Goal: Complete application form: Complete application form

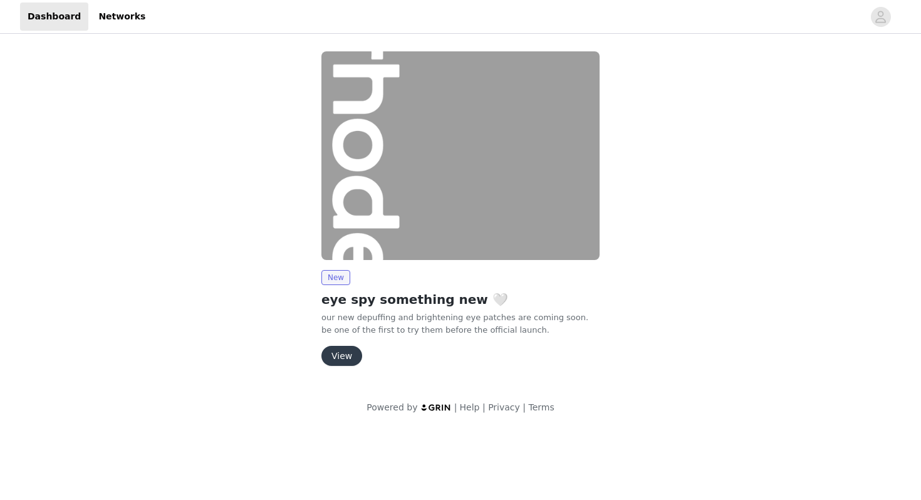
click at [340, 361] on button "View" at bounding box center [342, 356] width 41 height 20
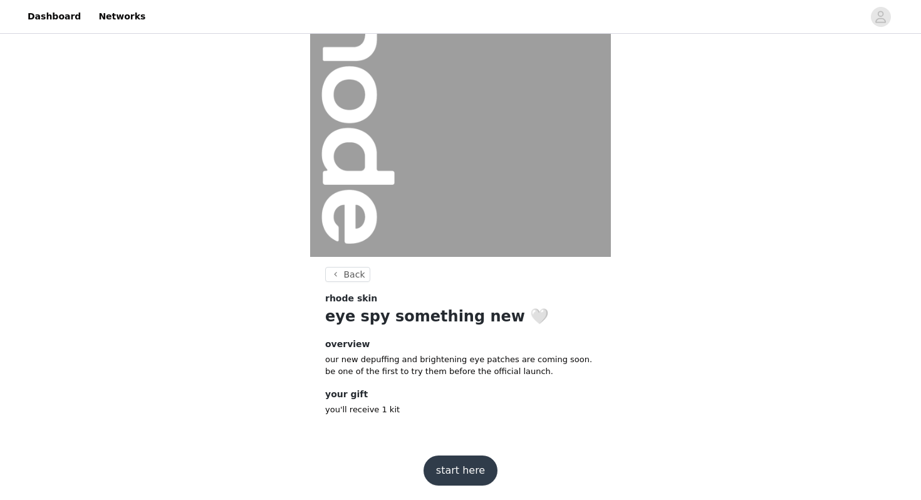
scroll to position [81, 0]
click at [468, 473] on button "start here" at bounding box center [461, 470] width 74 height 30
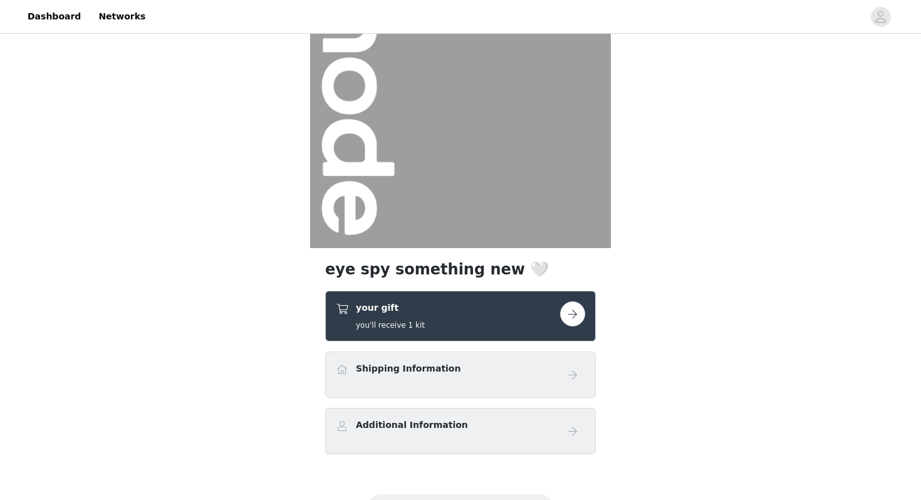
scroll to position [150, 0]
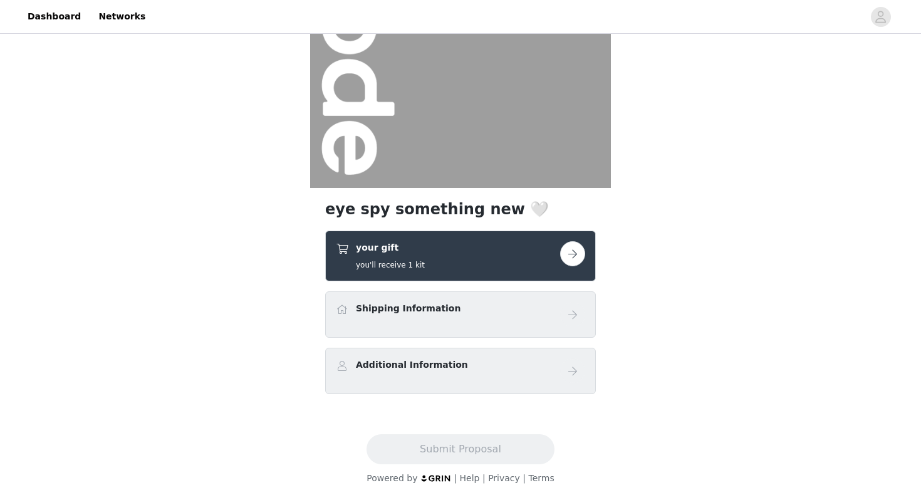
click at [574, 262] on button "button" at bounding box center [572, 253] width 25 height 25
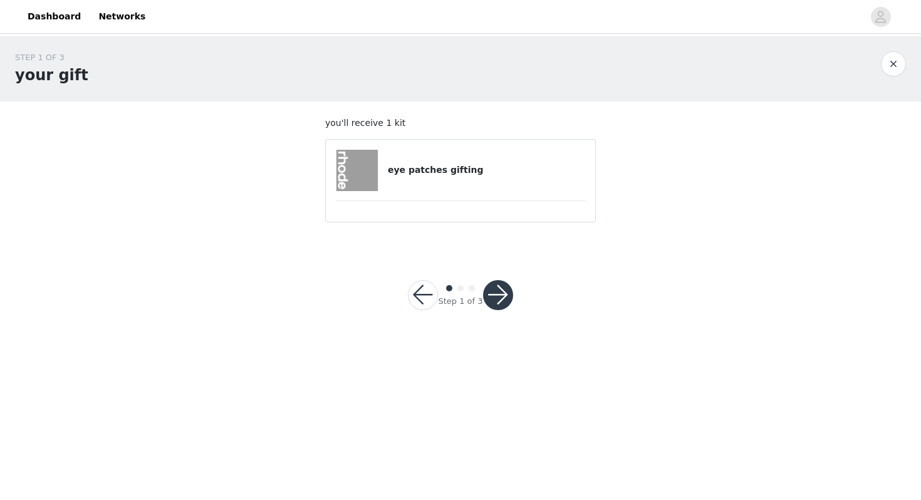
click at [419, 293] on button "button" at bounding box center [423, 295] width 30 height 30
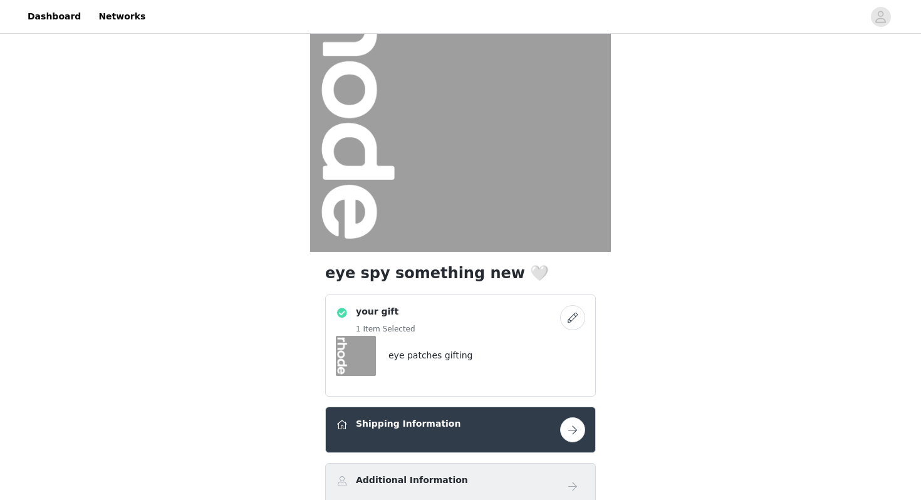
scroll to position [201, 0]
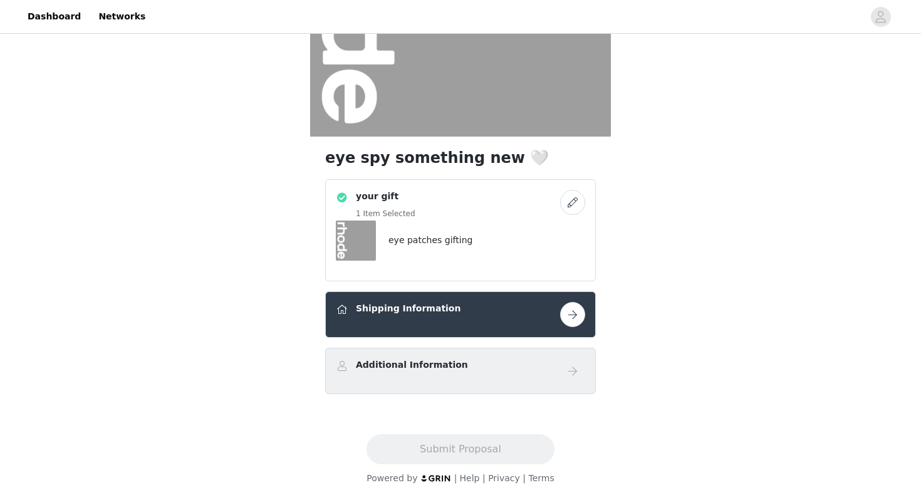
click at [575, 313] on button "button" at bounding box center [572, 314] width 25 height 25
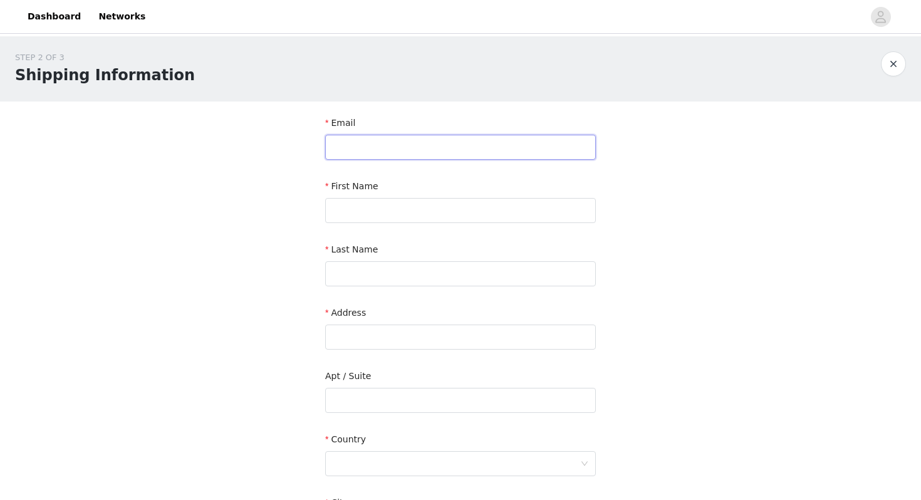
click at [533, 152] on input "text" at bounding box center [460, 147] width 271 height 25
type input "[EMAIL_ADDRESS][DOMAIN_NAME]"
click at [510, 207] on input "text" at bounding box center [460, 210] width 271 height 25
type input "Ebony"
click at [461, 271] on input "text" at bounding box center [460, 273] width 271 height 25
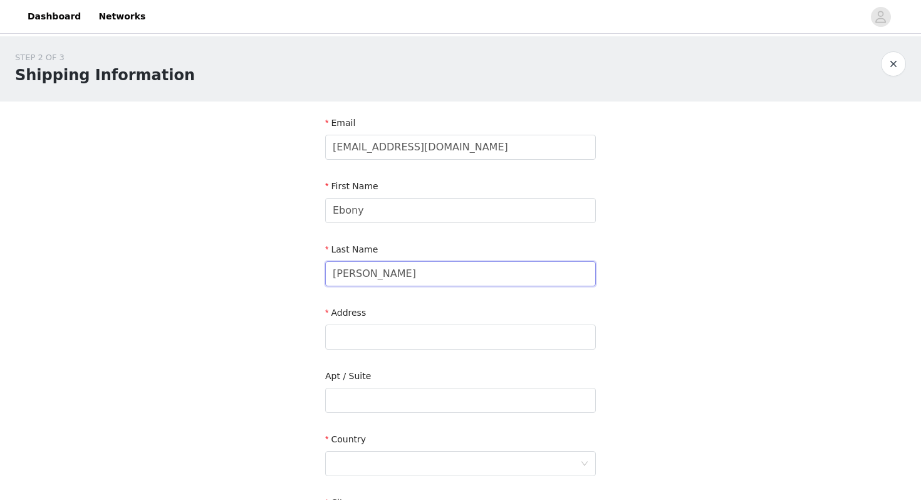
click at [433, 274] on input "[PERSON_NAME]" at bounding box center [460, 273] width 271 height 25
type input "[PERSON_NAME]"
click at [394, 350] on div "Address" at bounding box center [460, 331] width 271 height 48
click at [389, 343] on input "text" at bounding box center [460, 337] width 271 height 25
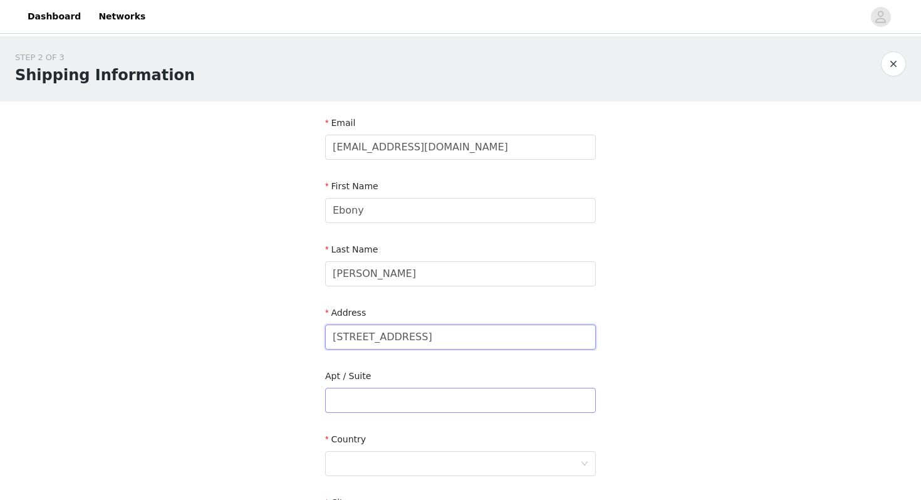
type input "[STREET_ADDRESS]"
click at [387, 406] on input "text" at bounding box center [460, 400] width 271 height 25
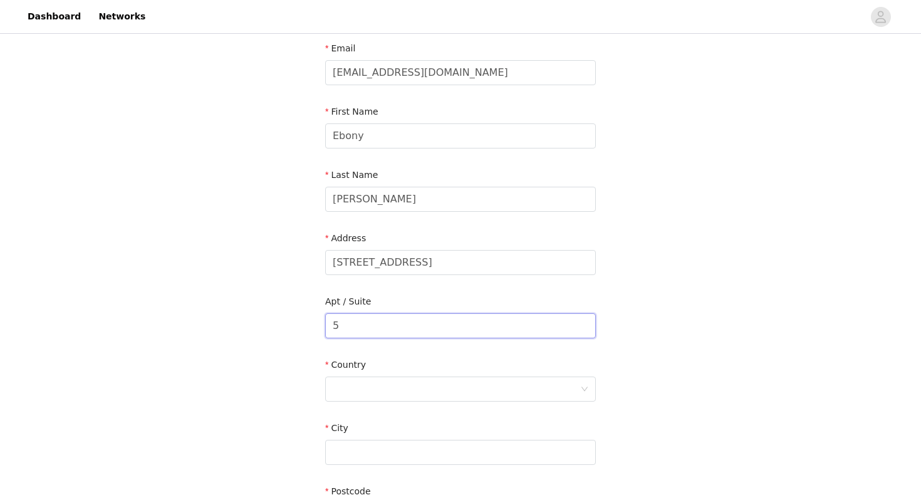
scroll to position [81, 0]
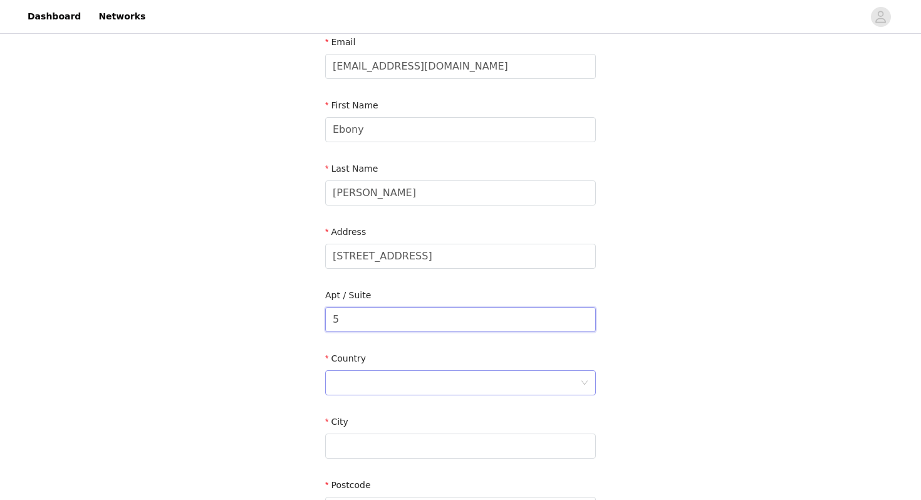
type input "5"
click at [392, 392] on div at bounding box center [457, 383] width 248 height 24
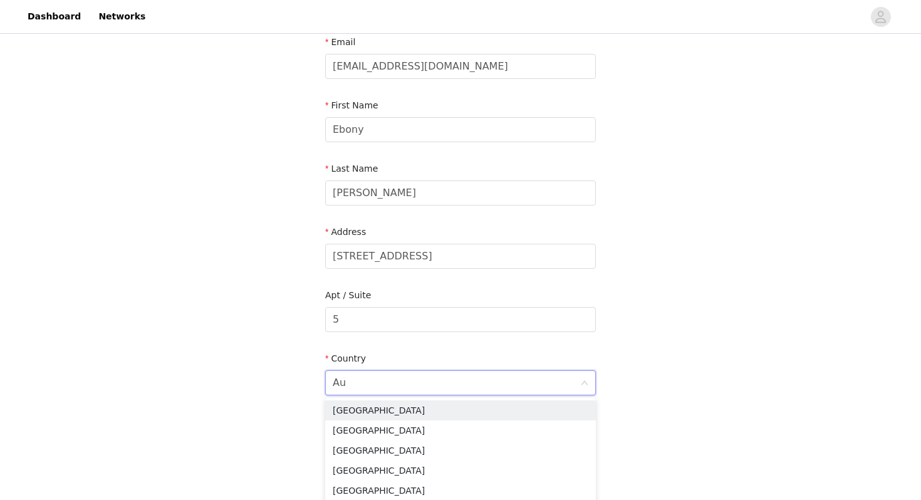
type input "Aus"
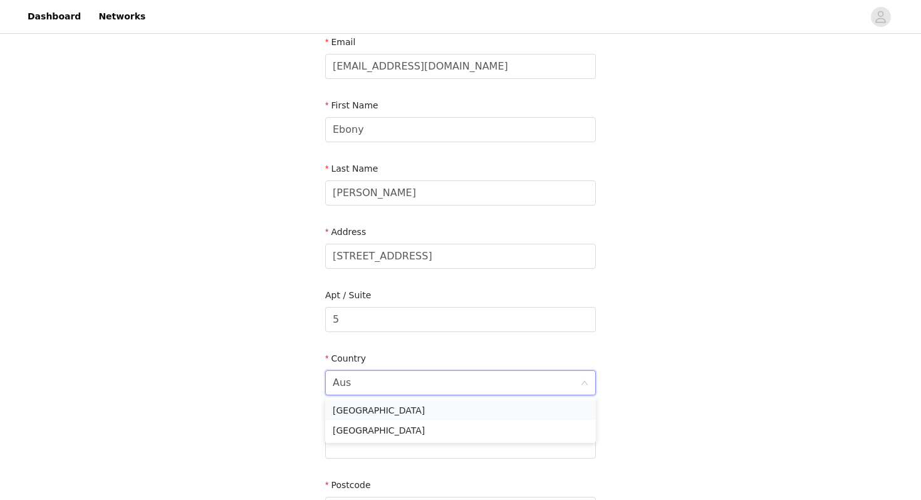
click at [384, 406] on li "[GEOGRAPHIC_DATA]" at bounding box center [460, 411] width 271 height 20
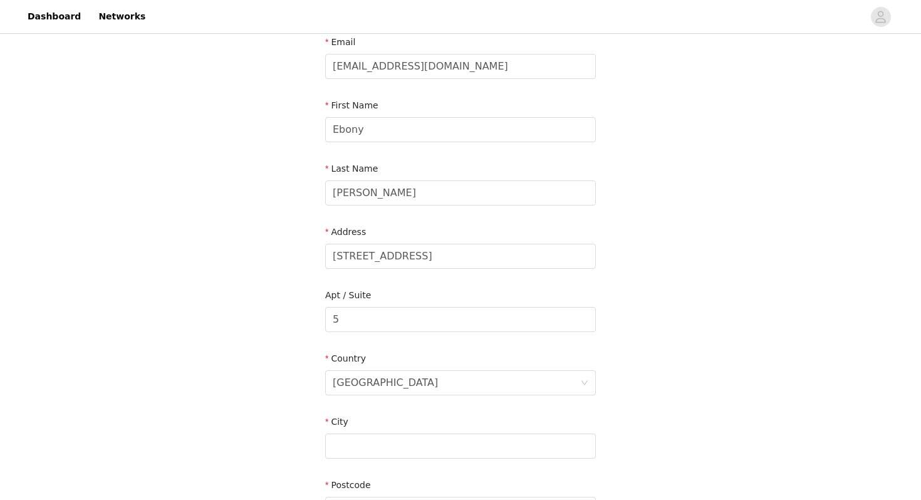
scroll to position [135, 0]
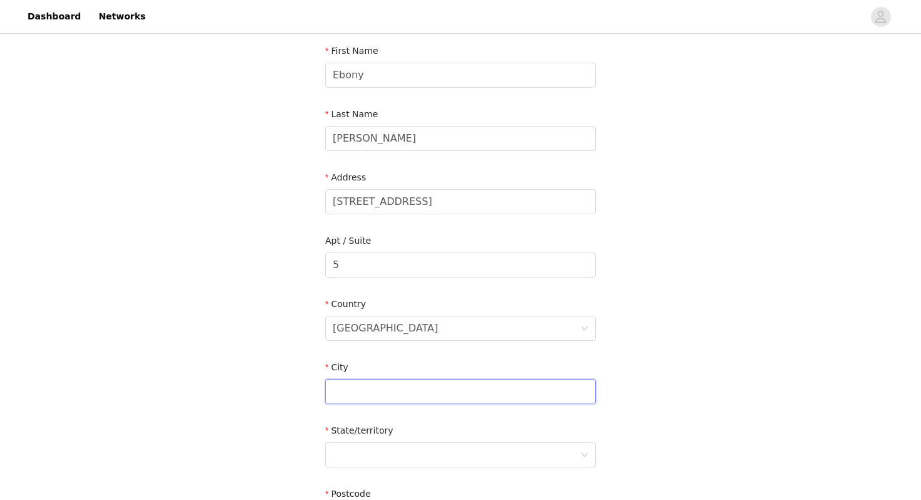
click at [385, 394] on input "text" at bounding box center [460, 391] width 271 height 25
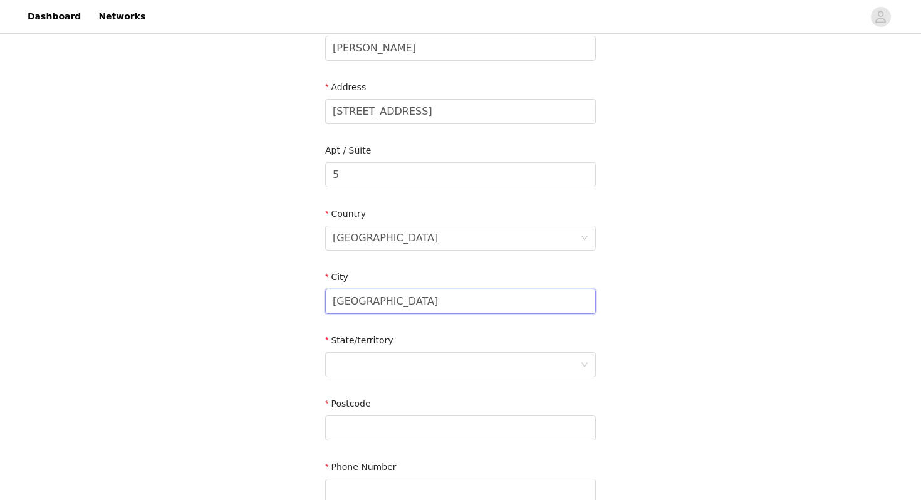
scroll to position [228, 0]
type input "[GEOGRAPHIC_DATA]"
click at [403, 365] on div at bounding box center [457, 363] width 248 height 24
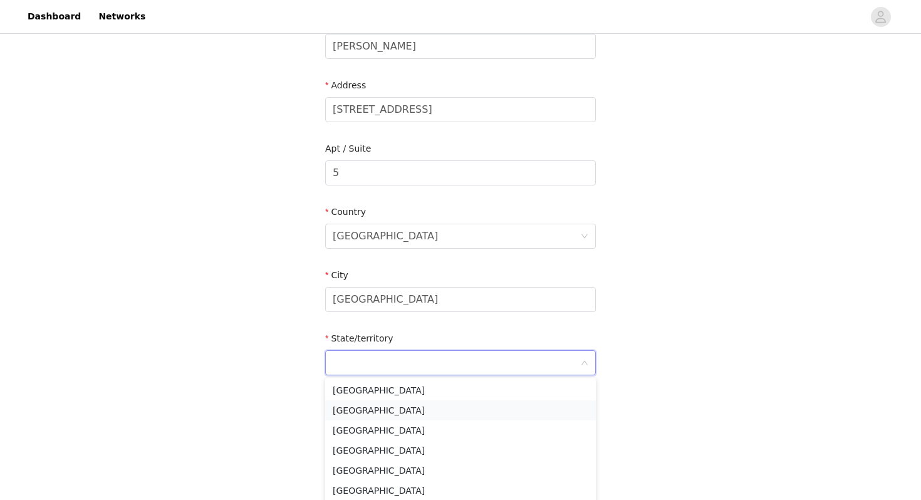
click at [393, 410] on li "[GEOGRAPHIC_DATA]" at bounding box center [460, 411] width 271 height 20
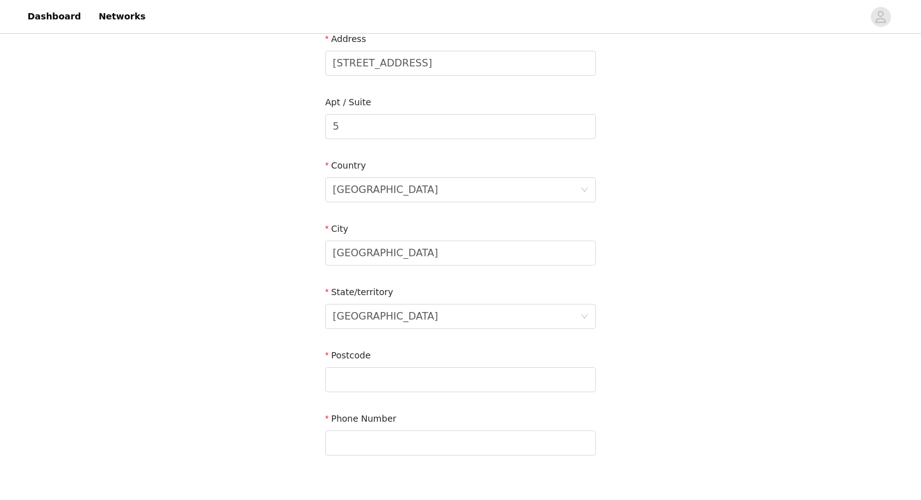
scroll to position [290, 0]
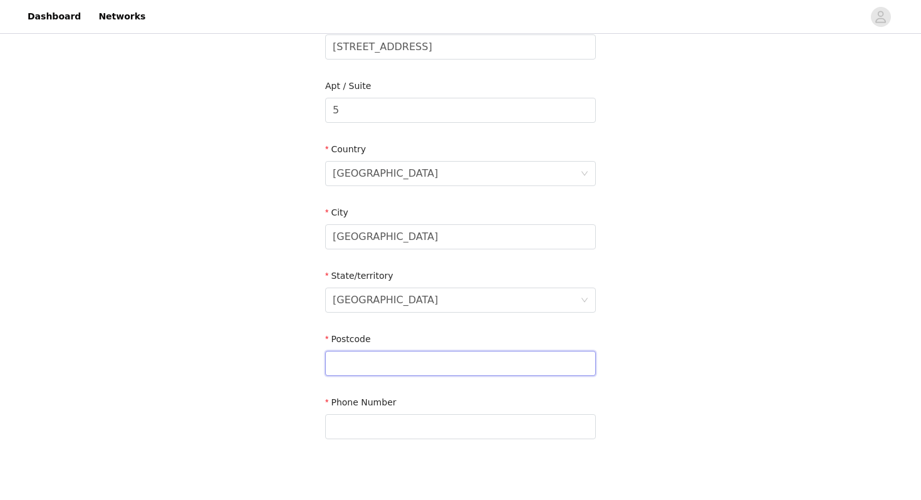
click at [400, 364] on input "text" at bounding box center [460, 363] width 271 height 25
type input "2031"
click at [384, 450] on section "Email [EMAIL_ADDRESS][DOMAIN_NAME] First Name Ebony Last Name [PERSON_NAME] Add…" at bounding box center [460, 142] width 301 height 663
click at [380, 434] on input "text" at bounding box center [460, 426] width 271 height 25
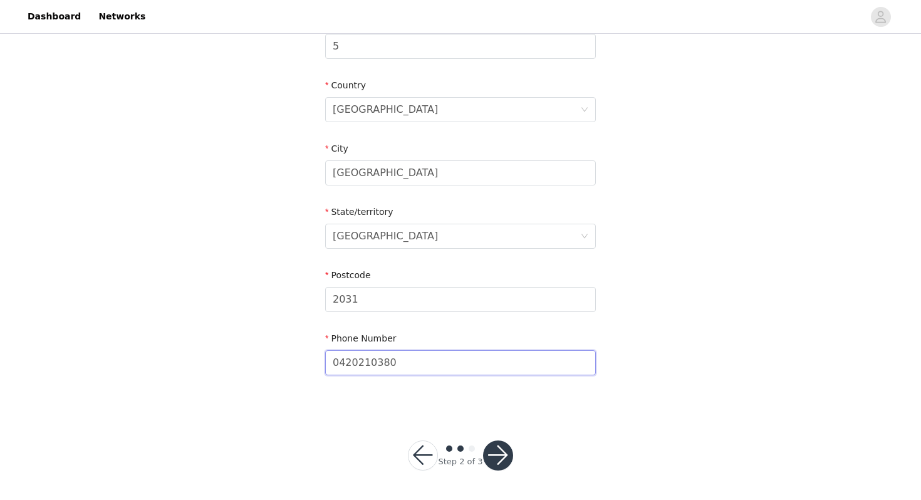
type input "0420210380"
click at [495, 473] on div "Step 2 of 3" at bounding box center [460, 456] width 135 height 60
click at [498, 457] on button "button" at bounding box center [498, 456] width 30 height 30
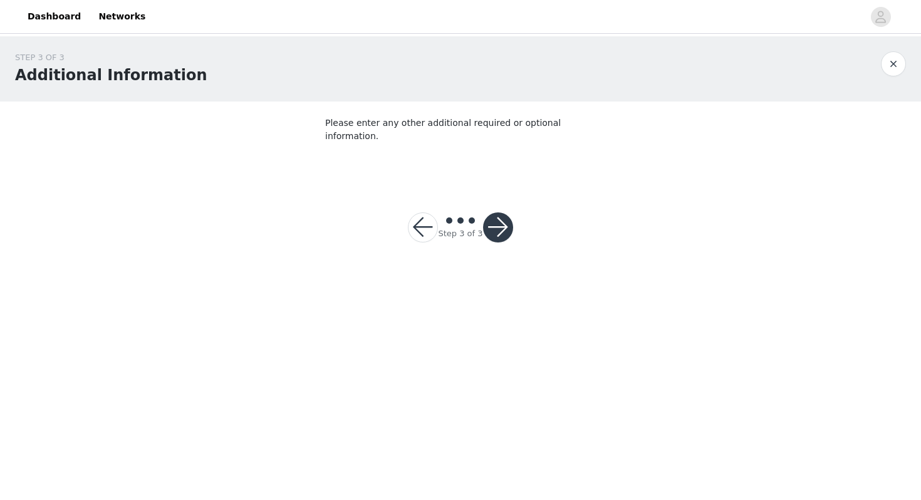
click at [501, 216] on button "button" at bounding box center [498, 227] width 30 height 30
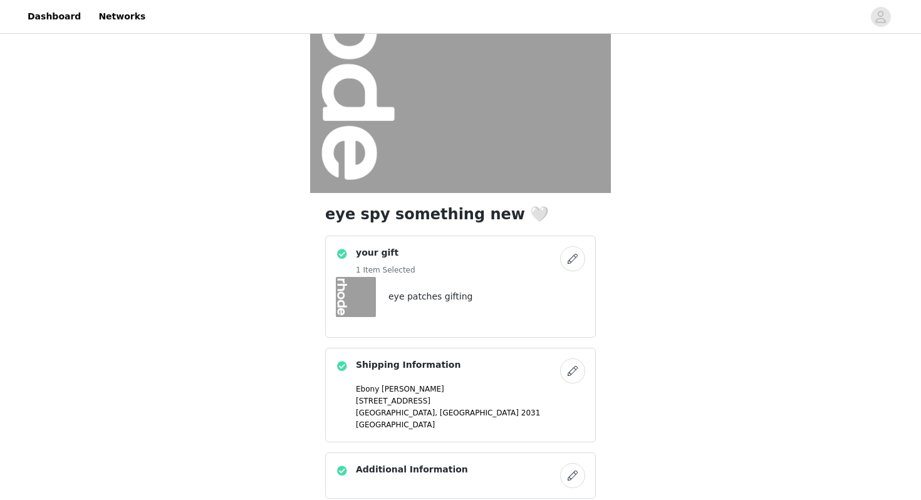
scroll to position [144, 0]
